Goal: Task Accomplishment & Management: Use online tool/utility

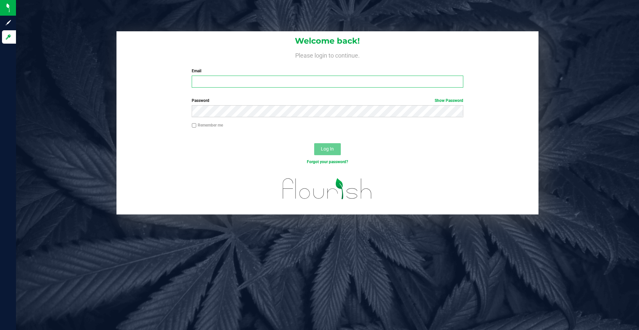
click at [248, 81] on input "Email" at bounding box center [327, 82] width 271 height 12
click at [249, 80] on input "Email" at bounding box center [327, 82] width 271 height 12
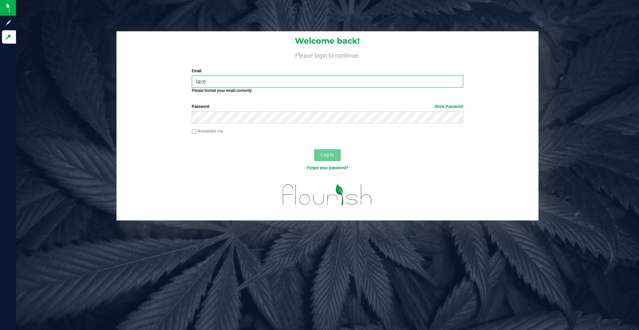
type input "[EMAIL_ADDRESS][DOMAIN_NAME]"
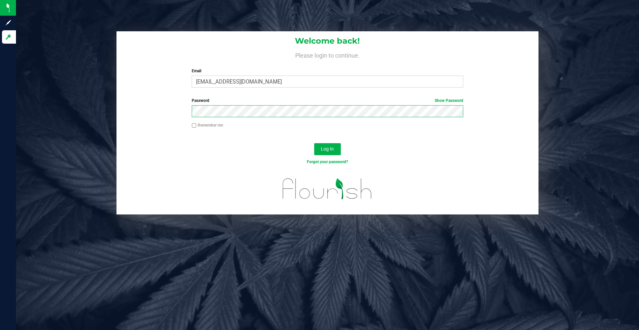
click at [314, 143] on button "Log In" at bounding box center [327, 149] width 27 height 12
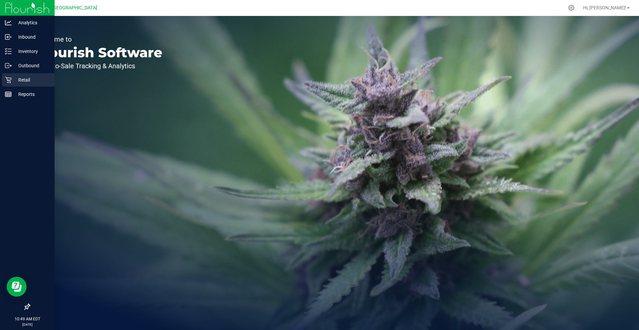
click at [34, 78] on p "Retail" at bounding box center [32, 80] width 40 height 8
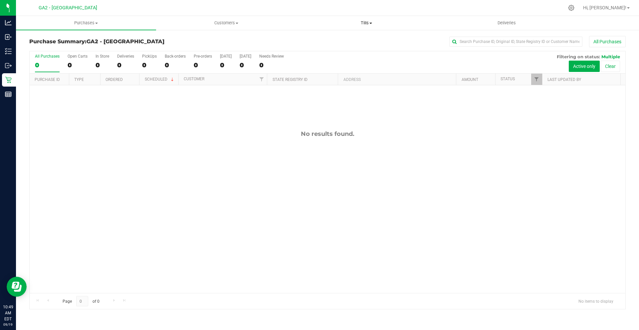
click at [377, 20] on span "Tills" at bounding box center [365, 23] width 139 height 6
click at [345, 37] on li "Manage tills" at bounding box center [366, 40] width 140 height 8
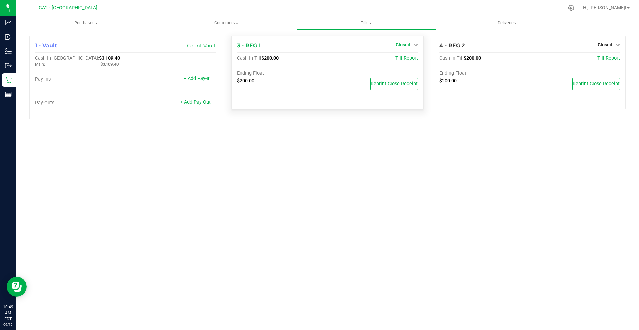
click at [405, 46] on span "Closed" at bounding box center [403, 44] width 15 height 5
click at [407, 58] on link "Open Till" at bounding box center [403, 58] width 18 height 5
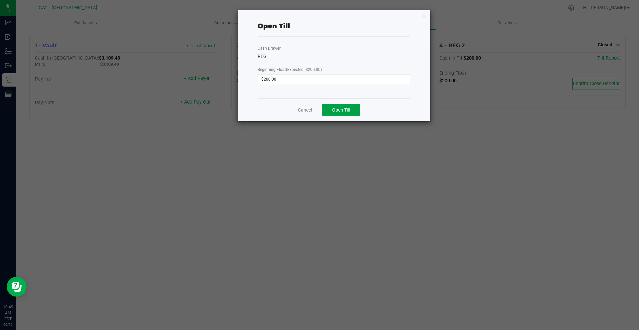
click at [351, 106] on button "Open Till" at bounding box center [341, 110] width 38 height 12
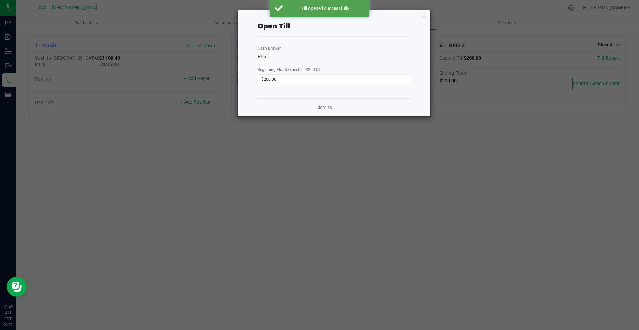
click at [424, 16] on icon "button" at bounding box center [423, 16] width 5 height 8
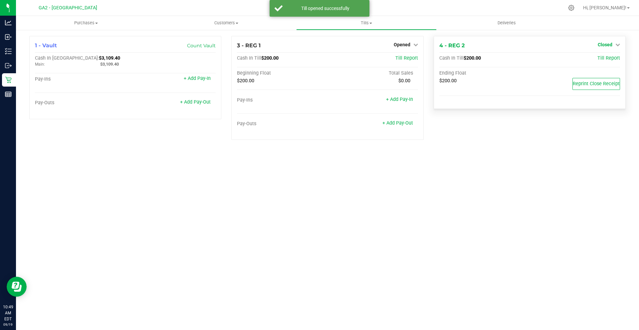
click at [611, 45] on span "Closed" at bounding box center [604, 44] width 15 height 5
click at [610, 57] on link "Open Till" at bounding box center [605, 58] width 18 height 5
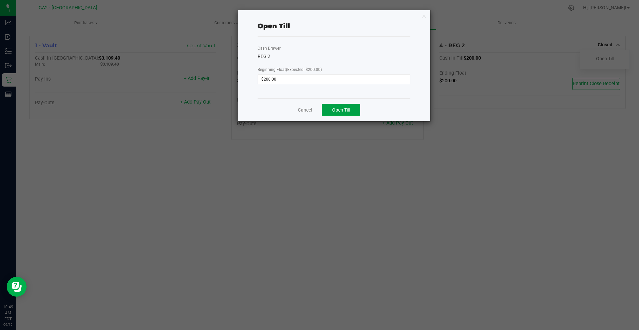
click at [355, 106] on button "Open Till" at bounding box center [341, 110] width 38 height 12
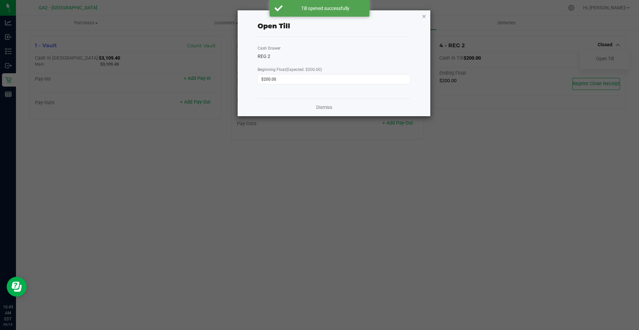
click at [422, 16] on icon "button" at bounding box center [423, 16] width 5 height 8
